Goal: Transaction & Acquisition: Obtain resource

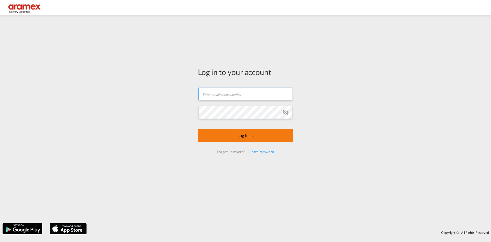
type input "faiyaazn@aramex.com"
click at [239, 131] on button "Log In" at bounding box center [245, 135] width 95 height 13
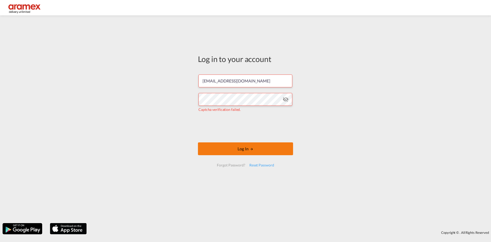
click at [232, 154] on button "Log In" at bounding box center [245, 148] width 95 height 13
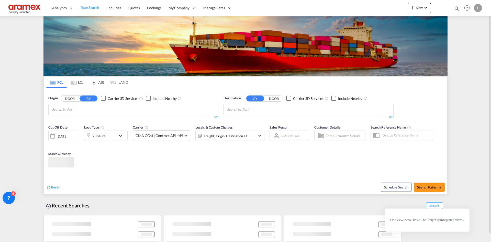
click at [96, 109] on input "Chips input." at bounding box center [76, 109] width 49 height 8
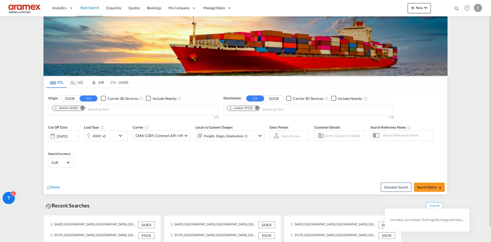
click at [260, 110] on button "Remove" at bounding box center [256, 108] width 8 height 5
click at [84, 108] on md-icon "Remove" at bounding box center [83, 108] width 4 height 4
click at [85, 110] on input "Chips input." at bounding box center [76, 109] width 49 height 8
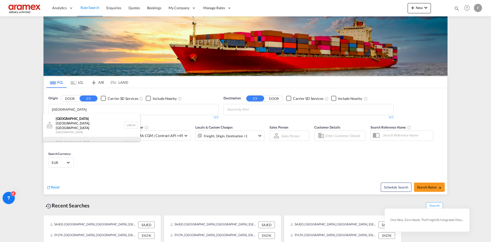
type input "rotterdam"
click at [83, 137] on div "Rotterdam Netherlands NLRTM" at bounding box center [91, 144] width 97 height 15
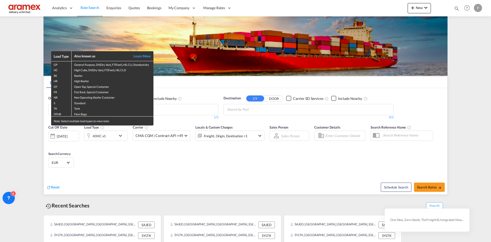
click at [240, 110] on div "Load Type Also known as Learn More GP General Purpose, DV(Dry Van), FT(Feet), H…" at bounding box center [245, 121] width 491 height 242
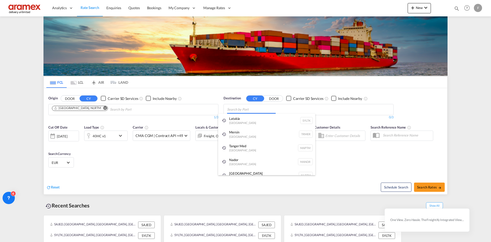
click at [240, 110] on body "Analytics Reports Dashboard Rate Search Enquiries Quotes Bookings" at bounding box center [245, 121] width 491 height 242
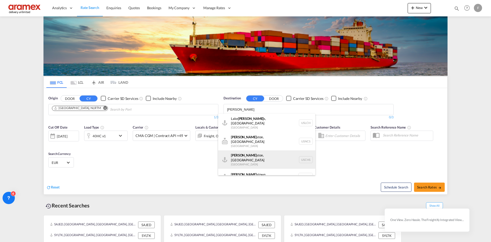
type input "charle"
click at [254, 153] on div "Charle ston, SC United States USCHS" at bounding box center [266, 159] width 97 height 18
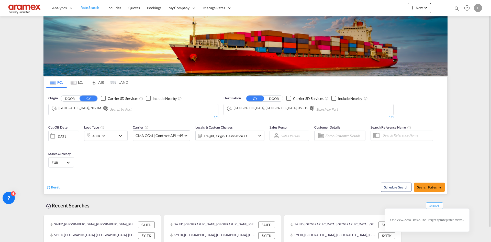
click at [124, 139] on md-icon "icon-chevron-down" at bounding box center [121, 135] width 9 height 6
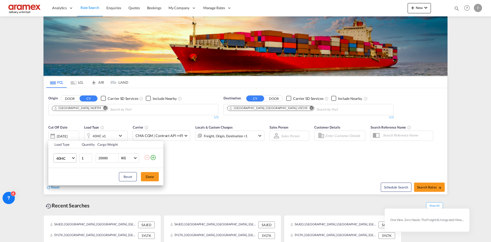
click at [76, 156] on md-select "40HC 20GP 40GP 40HC 45HC 20RE 40RE 40HR 20OT 40OT 20FR 40FR 40NR 20NR 45S 20TK …" at bounding box center [64, 157] width 23 height 9
click at [71, 138] on md-option "20GP" at bounding box center [69, 133] width 35 height 12
click at [147, 179] on button "Done" at bounding box center [150, 176] width 18 height 9
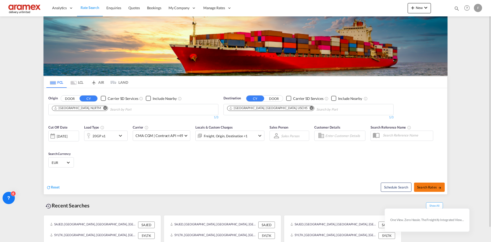
click at [440, 183] on button "Search Rates" at bounding box center [429, 186] width 31 height 9
type input "NLRTM to USCHS / 3 Oct 2025"
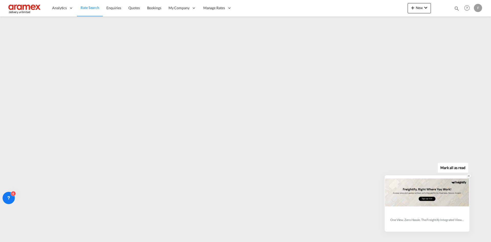
click at [468, 176] on icon at bounding box center [469, 176] width 4 height 4
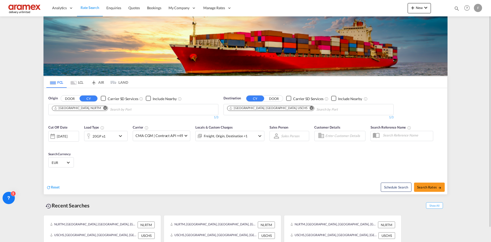
drag, startPoint x: 269, startPoint y: 108, endPoint x: 265, endPoint y: 111, distance: 5.0
click at [310, 108] on md-icon "Remove" at bounding box center [312, 108] width 4 height 4
click at [262, 110] on input "Chips input." at bounding box center [251, 109] width 49 height 8
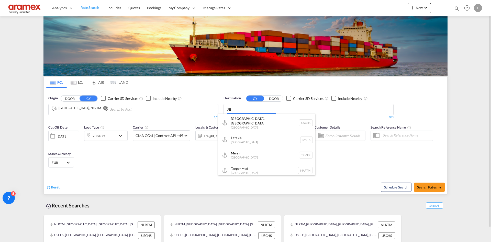
type input "J"
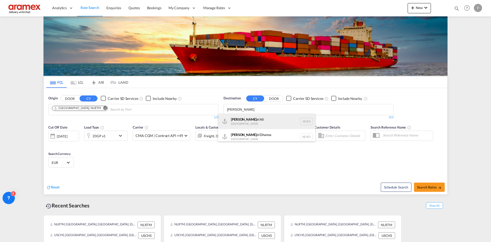
type input "[PERSON_NAME]"
click at [251, 126] on div "[PERSON_NAME] el Ali [GEOGRAPHIC_DATA] [GEOGRAPHIC_DATA]" at bounding box center [266, 121] width 97 height 15
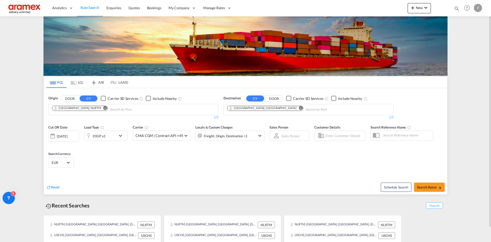
click at [110, 138] on div "20GP x1" at bounding box center [100, 135] width 32 height 10
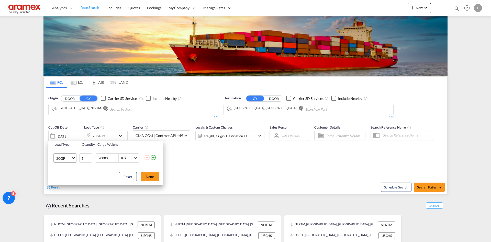
click at [67, 159] on span "20GP" at bounding box center [63, 158] width 15 height 5
click at [71, 181] on md-option "40HC" at bounding box center [69, 182] width 35 height 12
click at [157, 175] on button "Done" at bounding box center [150, 176] width 18 height 9
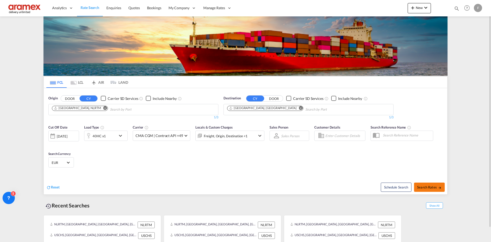
click at [437, 185] on button "Search Rates" at bounding box center [429, 186] width 31 height 9
type input "NLRTM to AEJEA / [DATE]"
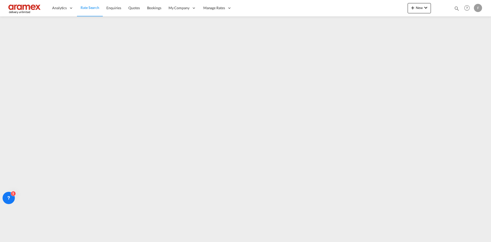
click at [33, 10] on img at bounding box center [25, 8] width 35 height 12
click at [34, 8] on img at bounding box center [25, 8] width 35 height 12
click at [34, 6] on img at bounding box center [25, 8] width 35 height 12
click at [89, 6] on span "Rate Search" at bounding box center [90, 7] width 19 height 4
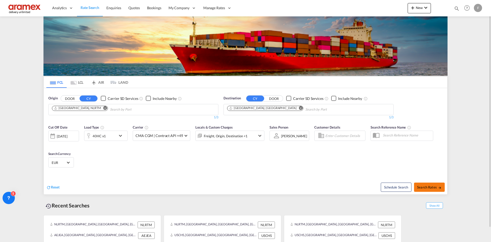
click at [415, 186] on button "Search Rates" at bounding box center [429, 186] width 31 height 9
type input "NLRTM to AEJEA / [DATE]"
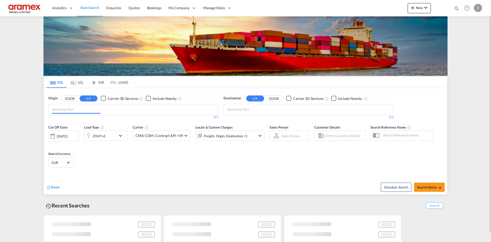
click at [117, 110] on md-chips at bounding box center [134, 109] width 170 height 11
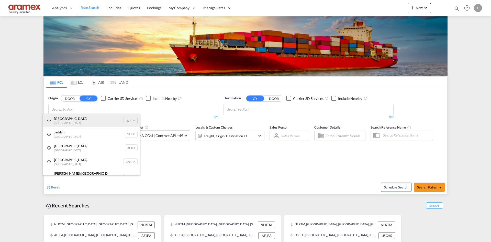
click at [88, 121] on div "[GEOGRAPHIC_DATA] [GEOGRAPHIC_DATA] NLRTM" at bounding box center [91, 121] width 97 height 14
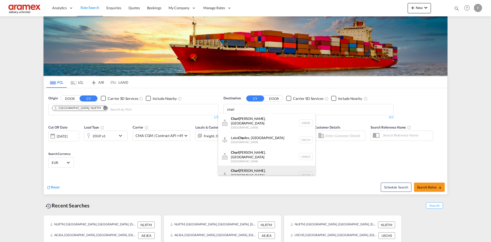
type input "charl"
click at [251, 165] on div "Charl eston, SC United States USCHS" at bounding box center [266, 174] width 97 height 18
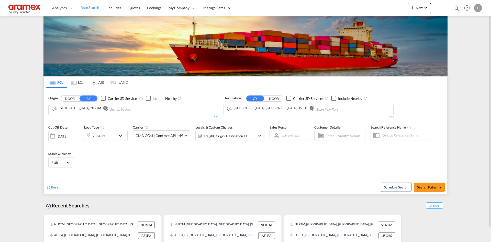
click at [114, 136] on div "20GP x1" at bounding box center [100, 135] width 32 height 10
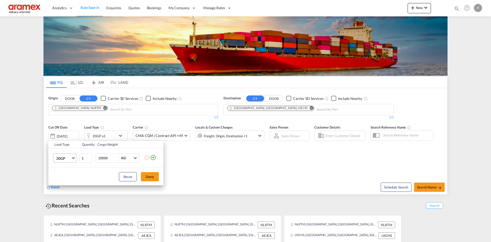
click at [72, 159] on md-select-value "20GP" at bounding box center [66, 157] width 20 height 9
click at [72, 159] on md-option "20GP" at bounding box center [69, 158] width 35 height 12
click at [149, 177] on button "Done" at bounding box center [150, 176] width 18 height 9
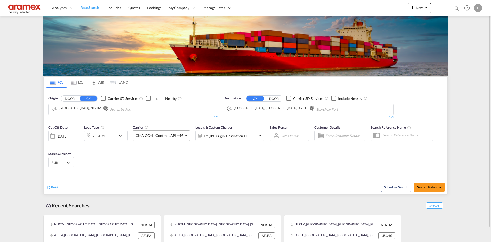
click at [179, 137] on span "CMA CGM | Contract API +49" at bounding box center [159, 135] width 47 height 5
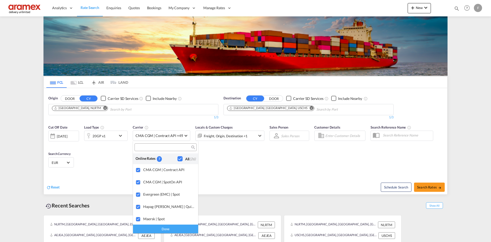
click at [305, 162] on md-backdrop at bounding box center [245, 121] width 491 height 242
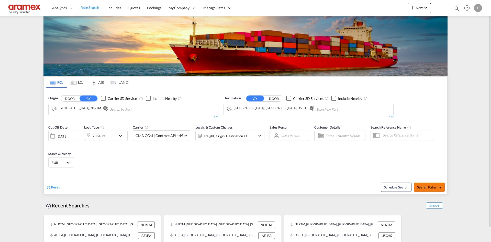
click at [432, 187] on span "Search Rates" at bounding box center [429, 187] width 25 height 4
type input "NLRTM to USCHS / 3 Oct 2025"
